Goal: Navigation & Orientation: Understand site structure

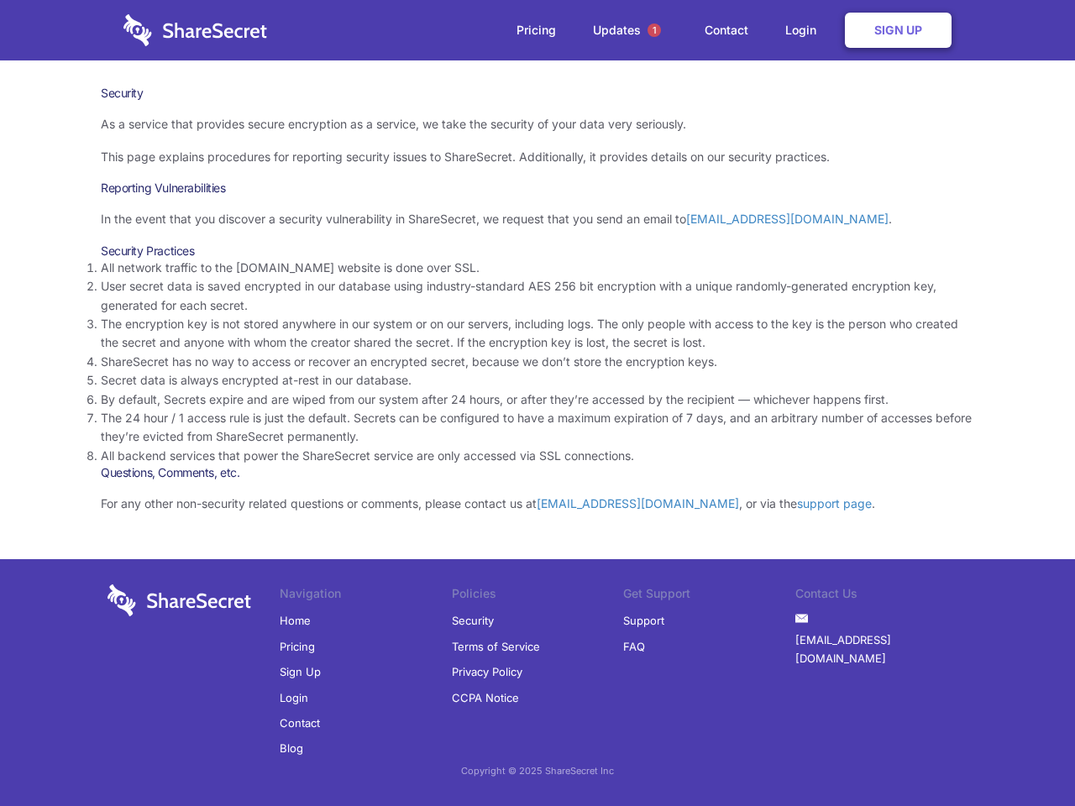
click at [537, 403] on li "By default, Secrets expire and are wiped from our system after 24 hours, or aft…" at bounding box center [537, 399] width 873 height 18
click at [654, 30] on span "1" at bounding box center [653, 30] width 13 height 13
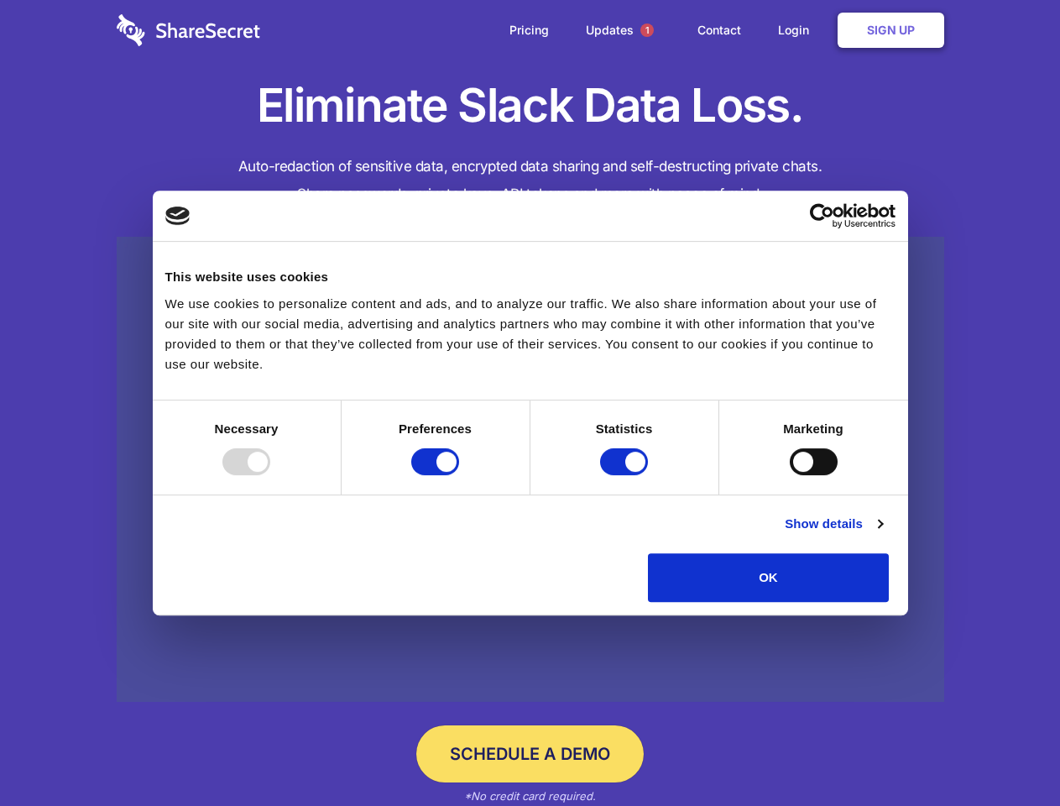
click at [270, 475] on div at bounding box center [246, 461] width 48 height 27
click at [459, 475] on input "Preferences" at bounding box center [435, 461] width 48 height 27
checkbox input "false"
